Goal: Find specific page/section: Find specific page/section

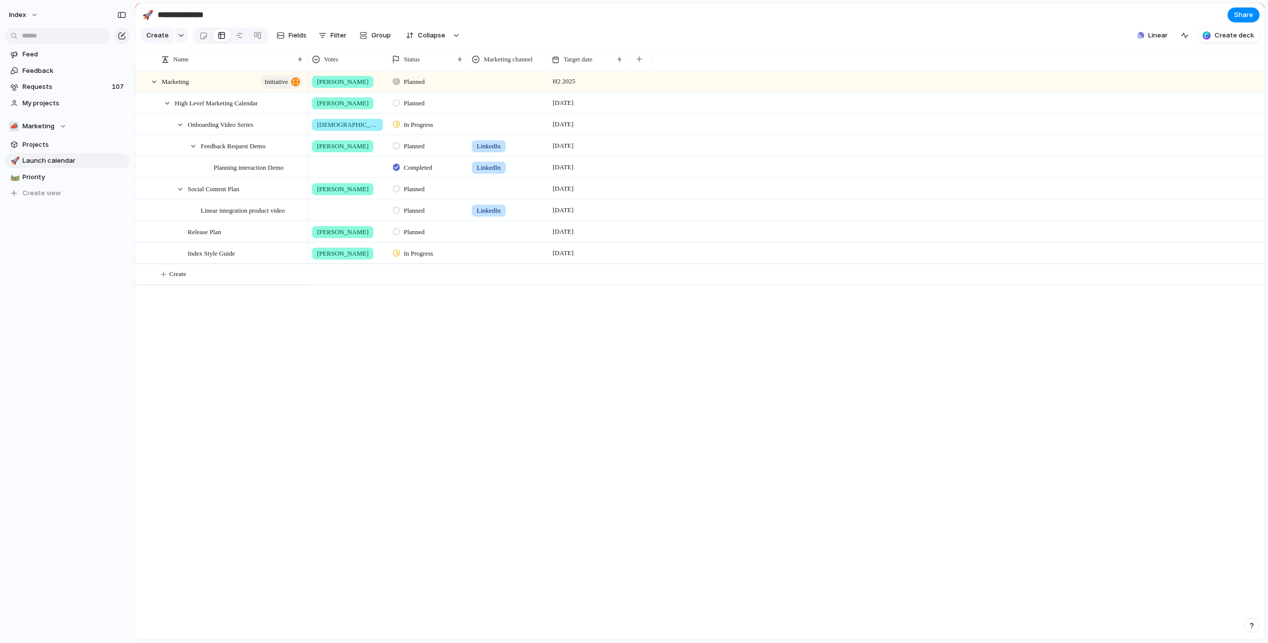
click at [634, 321] on div at bounding box center [634, 321] width 0 height 0
